Goal: Task Accomplishment & Management: Manage account settings

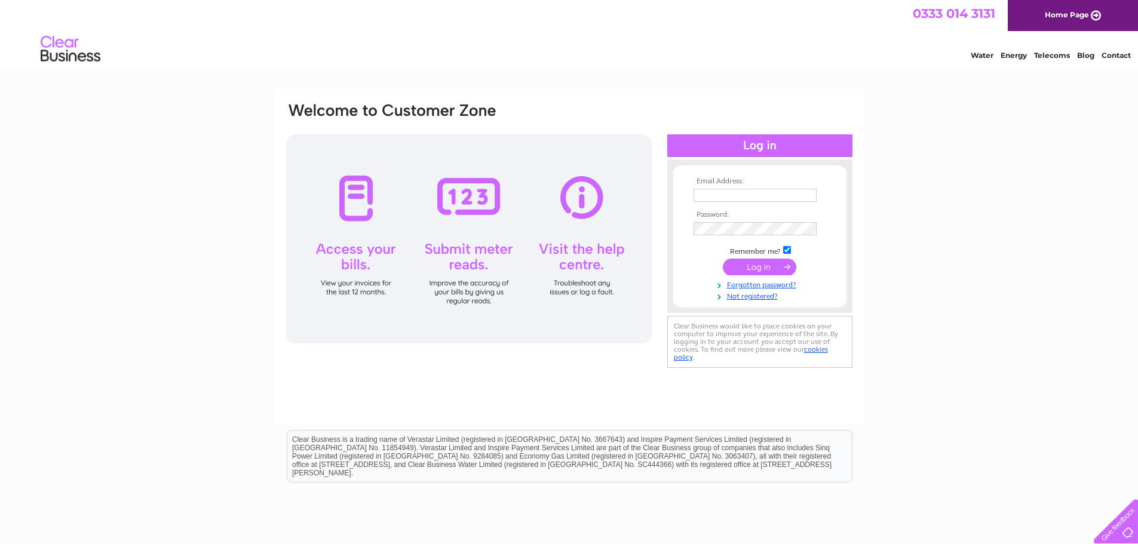
type input "[EMAIL_ADDRESS][DOMAIN_NAME]"
click at [760, 262] on input "submit" at bounding box center [759, 267] width 73 height 17
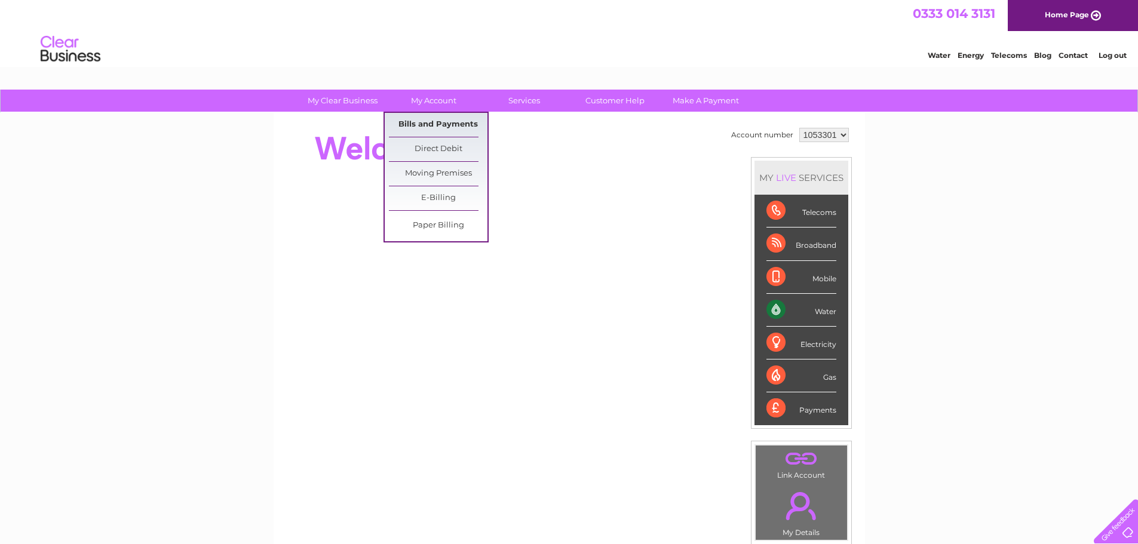
click at [430, 125] on link "Bills and Payments" at bounding box center [438, 125] width 99 height 24
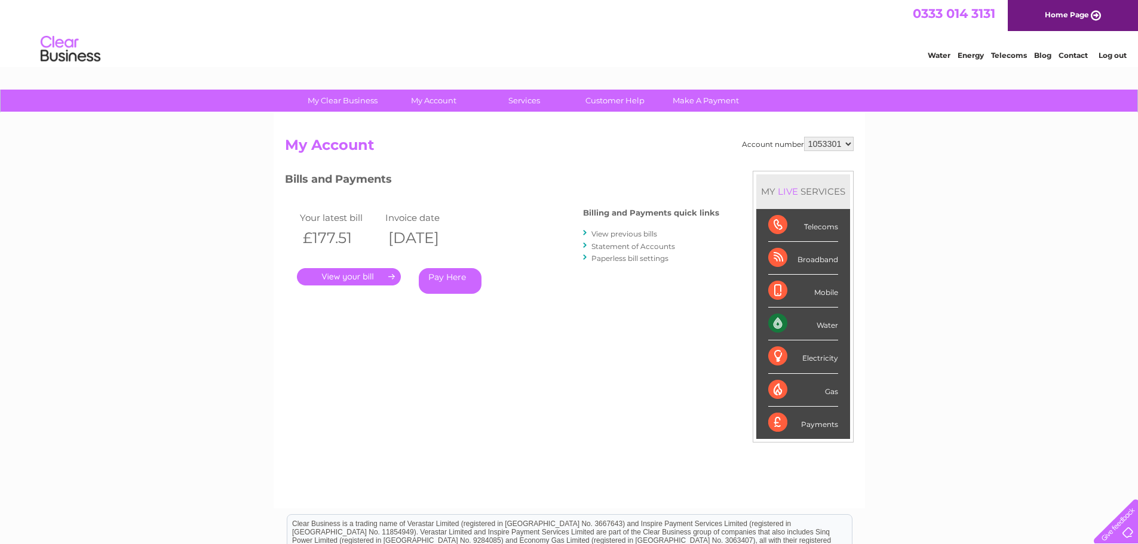
click at [364, 275] on link "." at bounding box center [349, 276] width 104 height 17
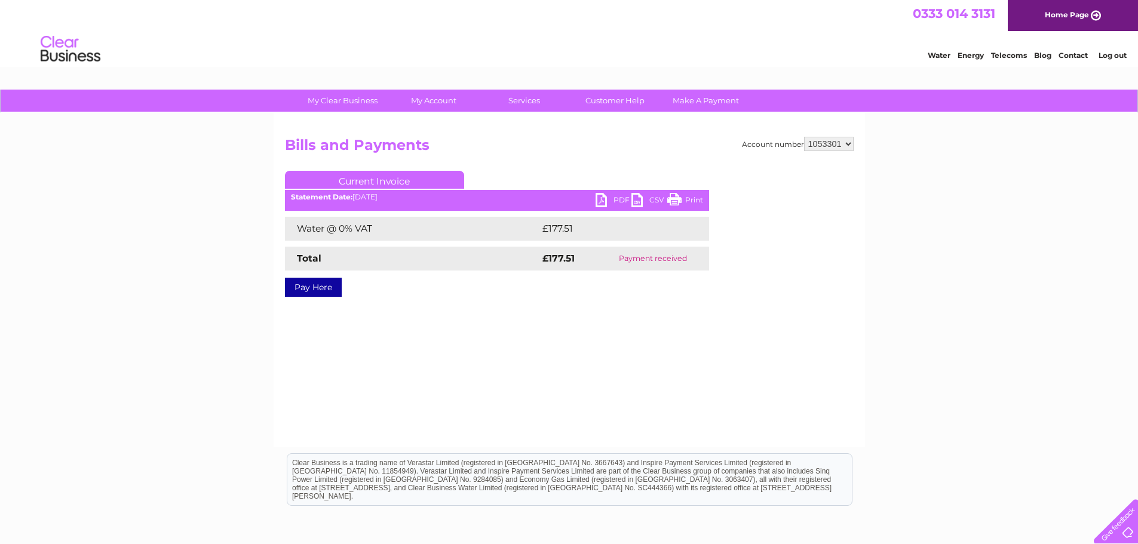
click at [602, 196] on link "PDF" at bounding box center [614, 201] width 36 height 17
